Goal: Complete application form

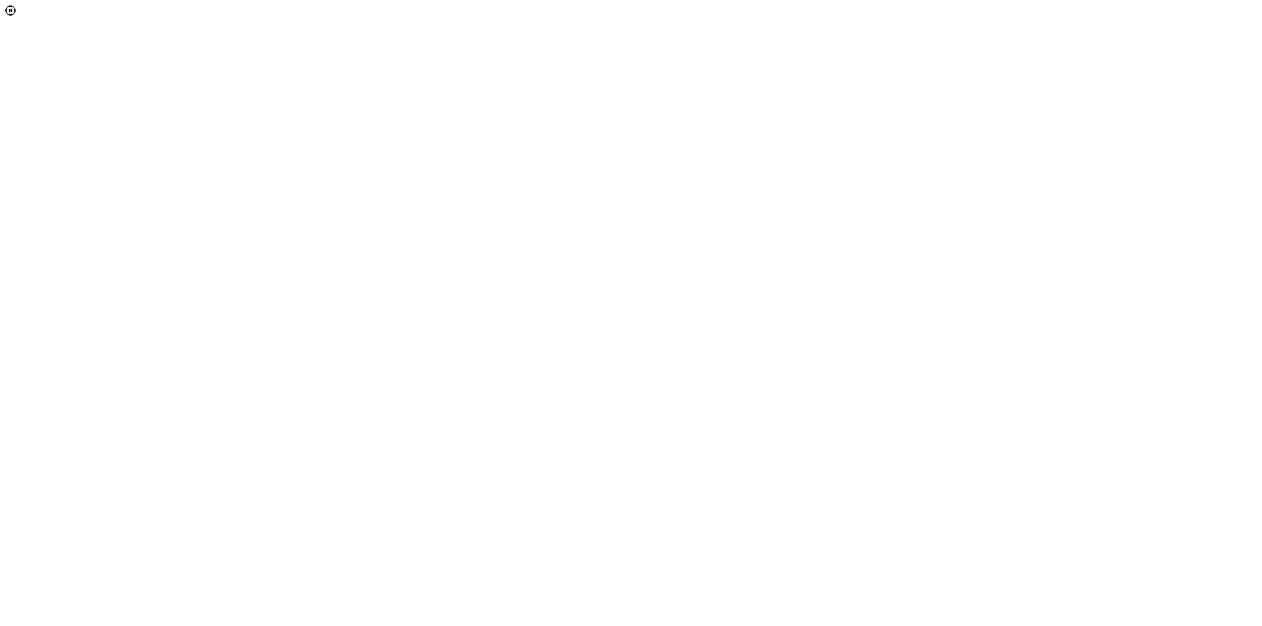
select select "[object Object]"
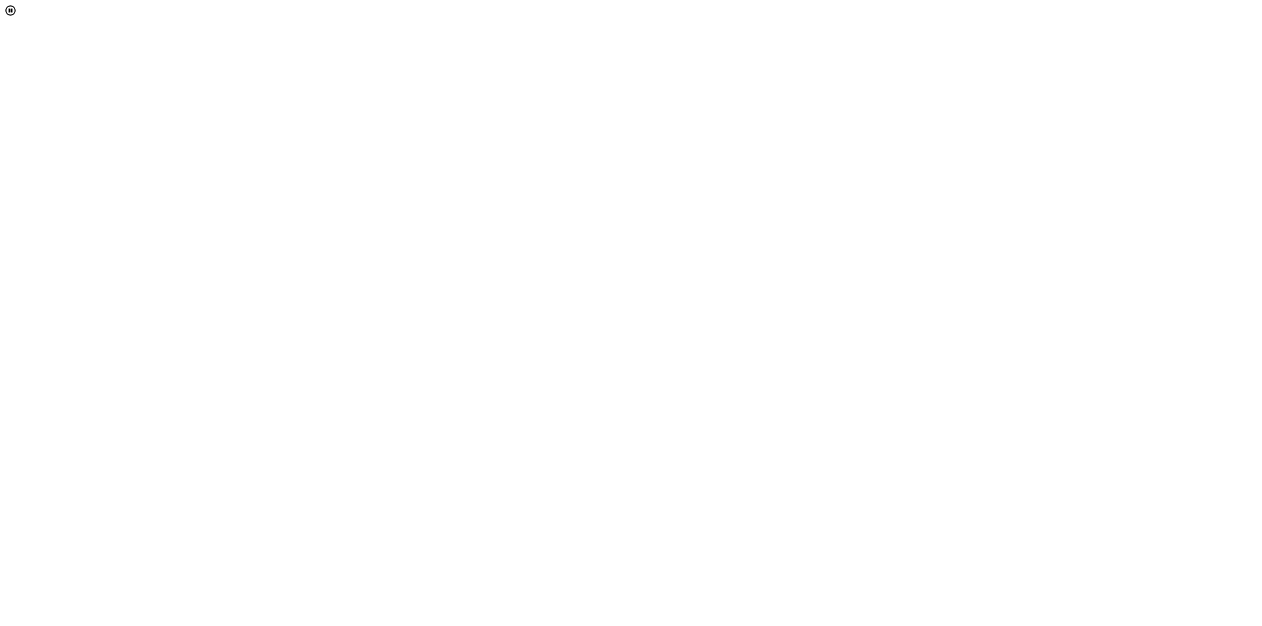
type input "[EMAIL_ADDRESS][DOMAIN_NAME]"
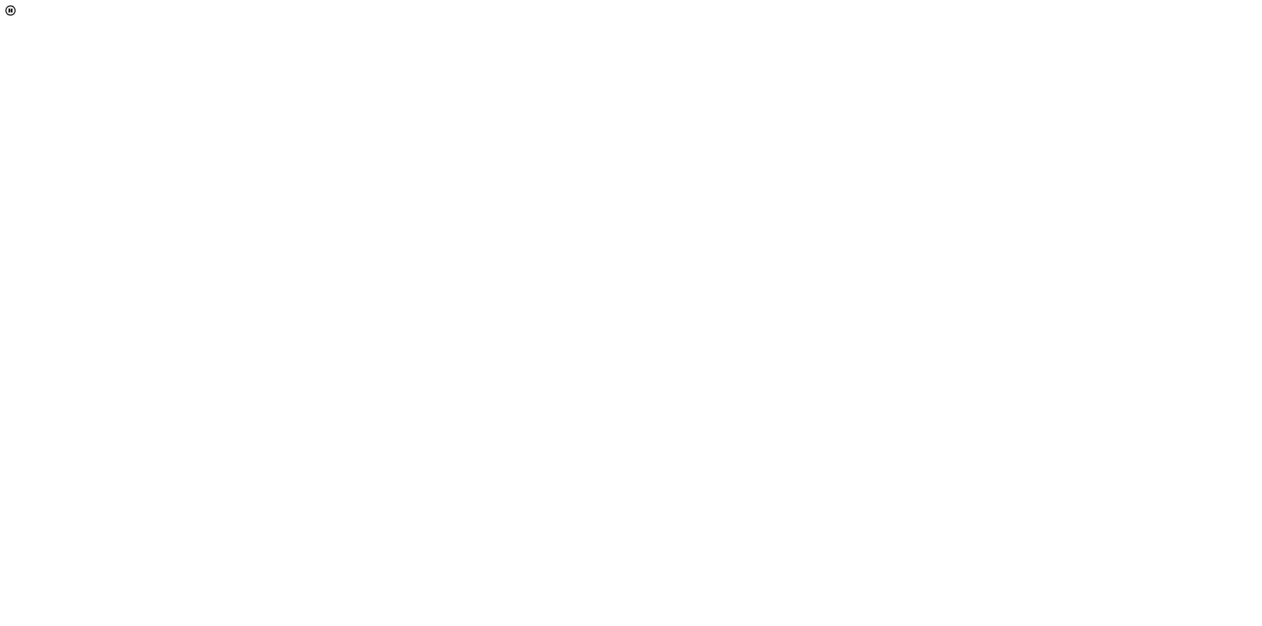
scroll to position [197, 0]
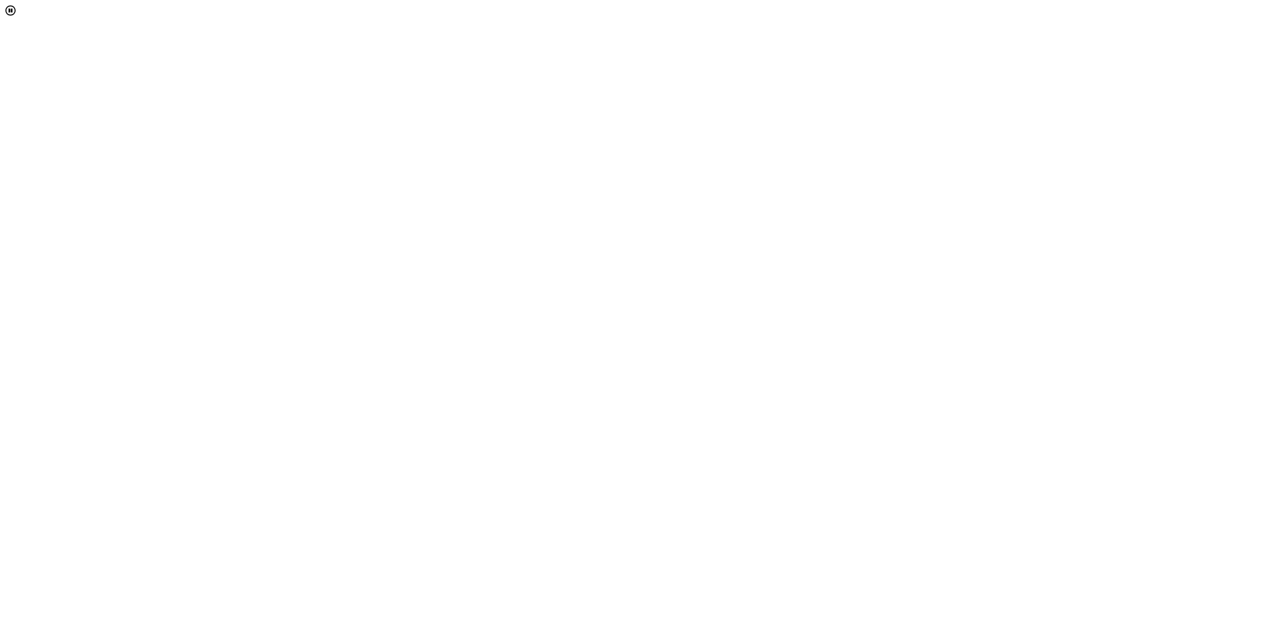
scroll to position [1169, 0]
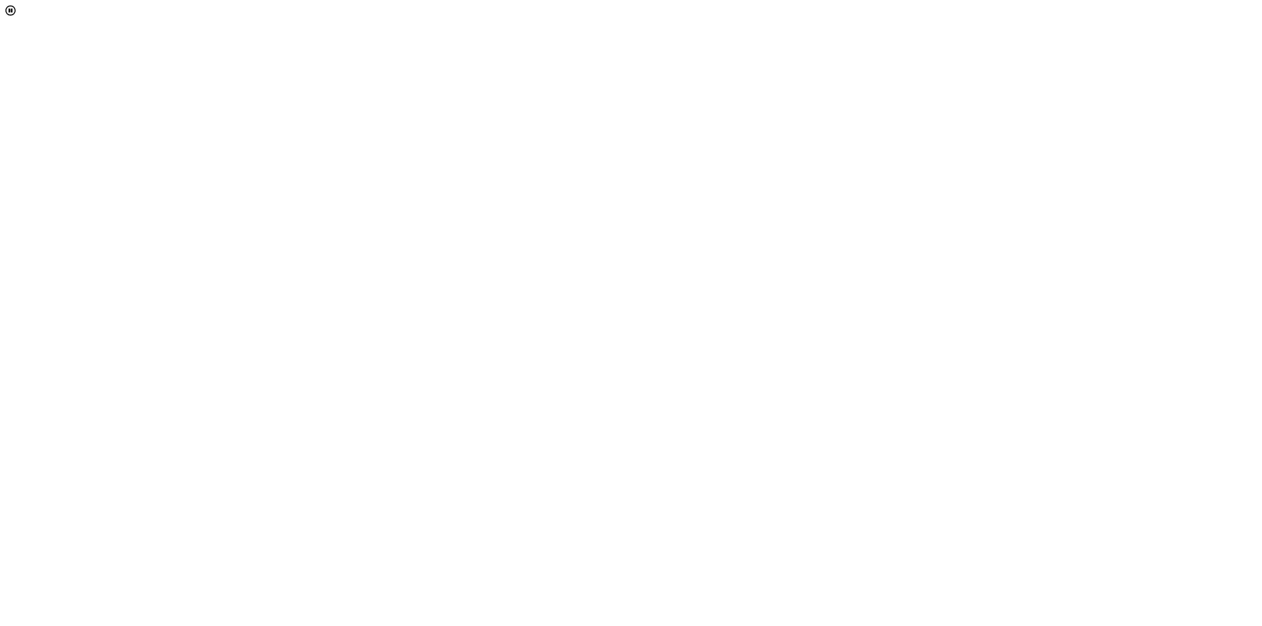
scroll to position [1183, 0]
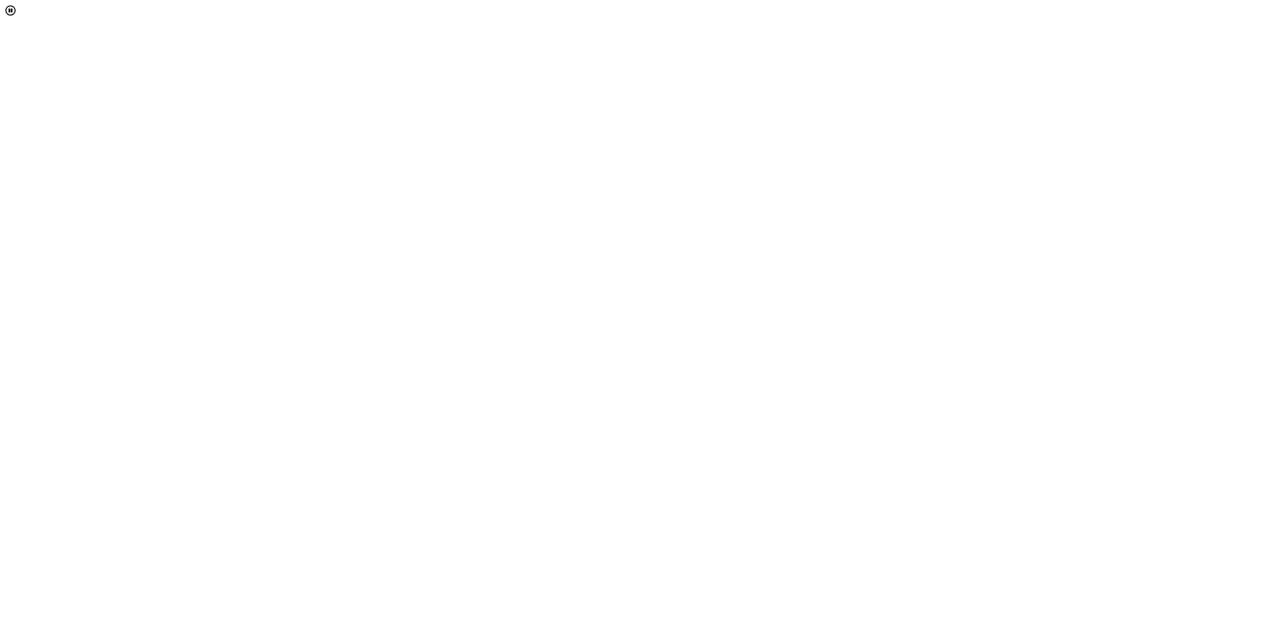
scroll to position [854, 0]
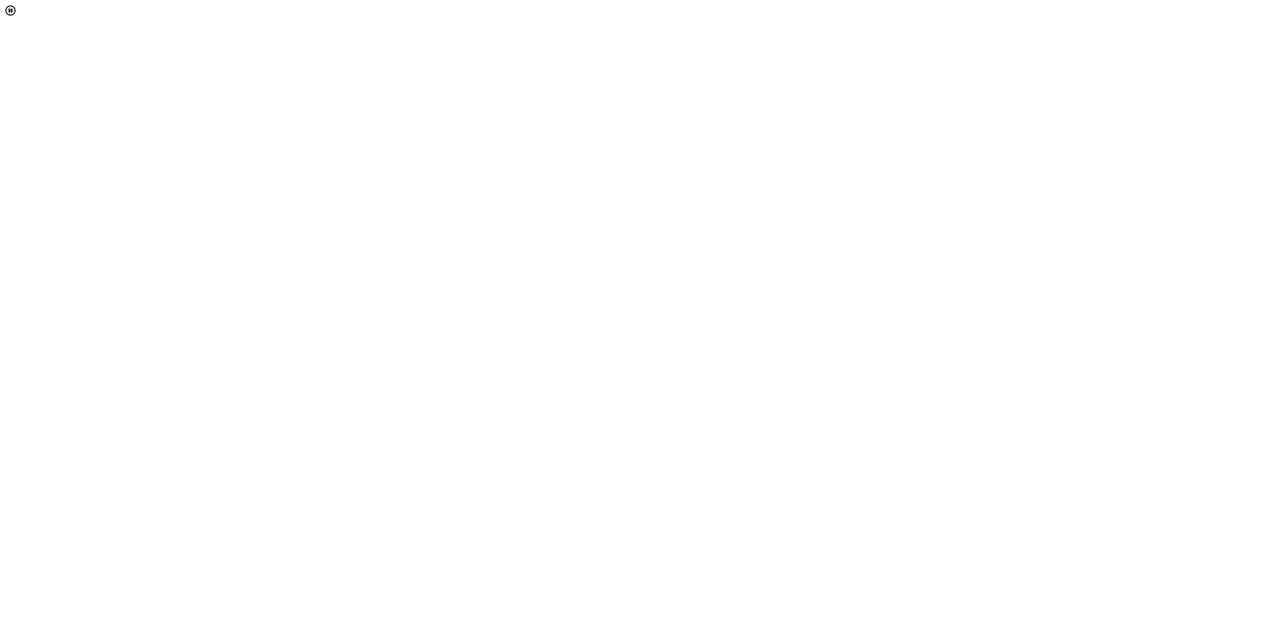
drag, startPoint x: 708, startPoint y: 403, endPoint x: 725, endPoint y: 397, distance: 17.7
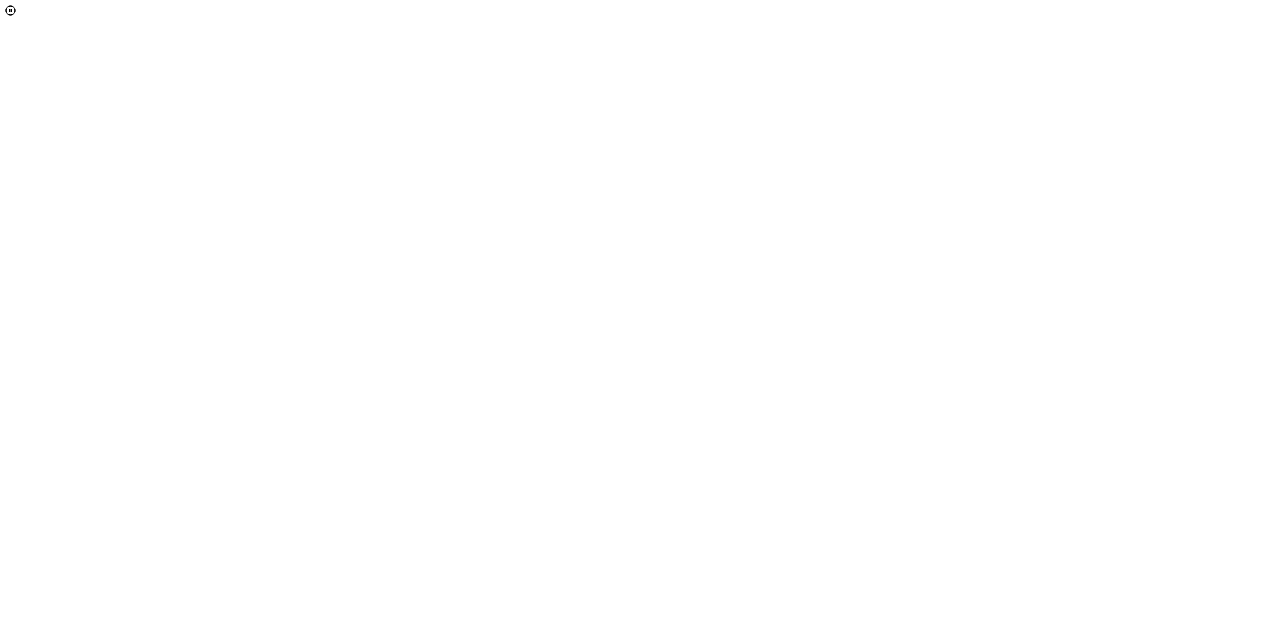
scroll to position [0, 0]
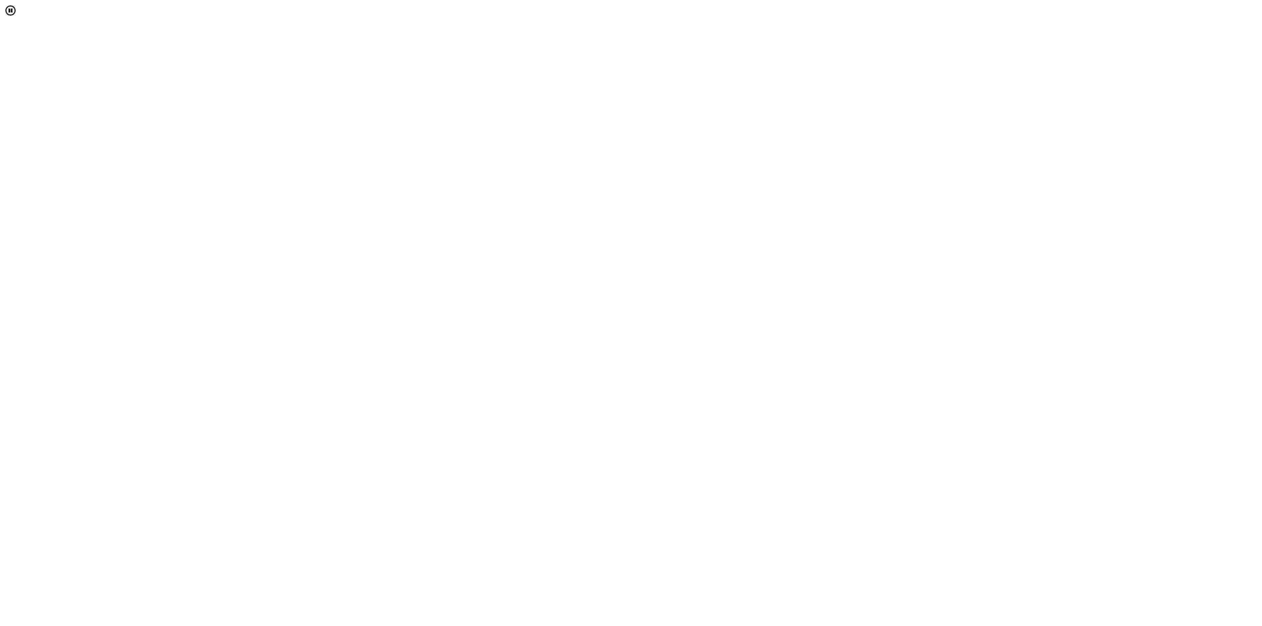
scroll to position [329, 0]
